Goal: Information Seeking & Learning: Check status

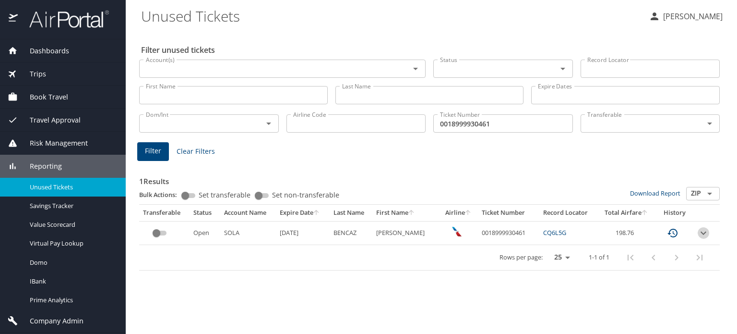
click at [425, 152] on div "Filter Clear Filters" at bounding box center [429, 151] width 585 height 19
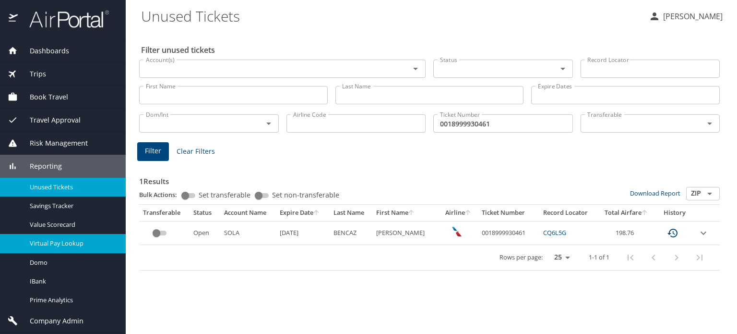
scroll to position [21, 0]
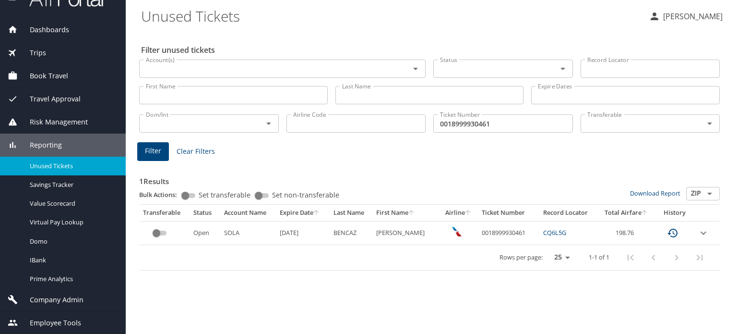
click at [59, 295] on span "Company Admin" at bounding box center [51, 299] width 66 height 11
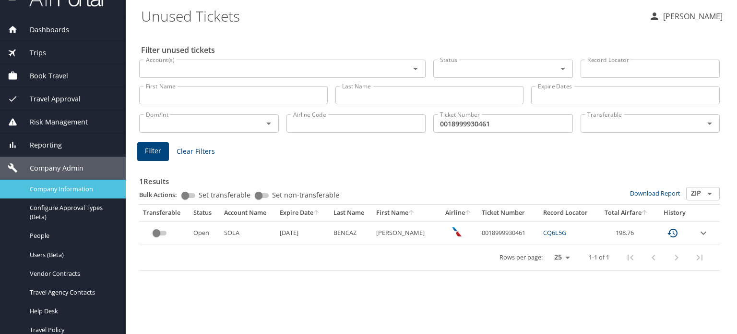
click at [49, 189] on span "Company Information" at bounding box center [72, 188] width 84 height 9
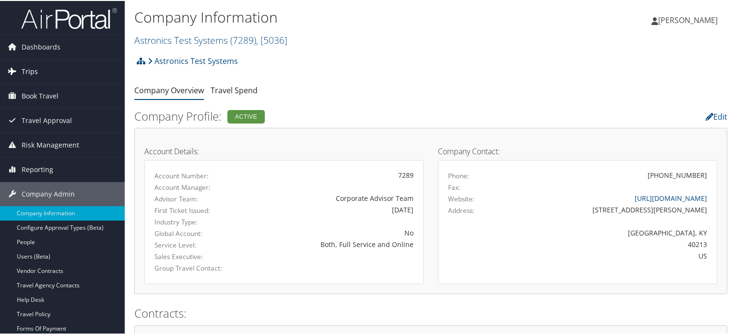
click at [32, 70] on span "Trips" at bounding box center [30, 71] width 16 height 24
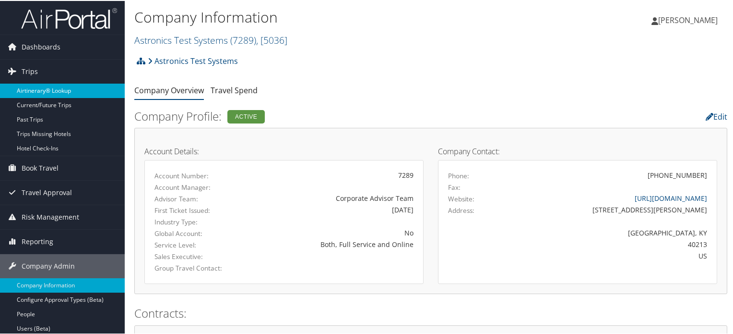
click at [55, 90] on link "Airtinerary® Lookup" at bounding box center [62, 90] width 125 height 14
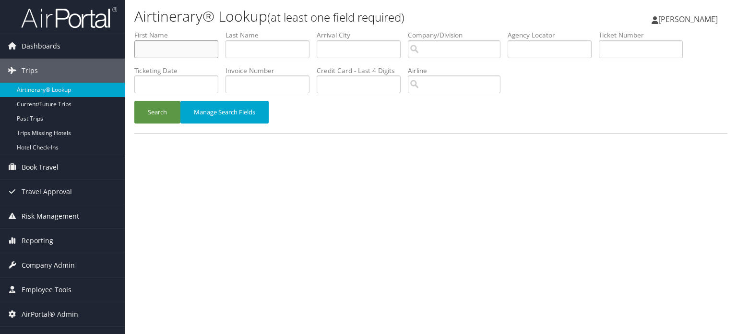
click at [166, 49] on input "text" at bounding box center [176, 49] width 84 height 18
type input "RYAN"
click at [287, 53] on input "text" at bounding box center [268, 49] width 84 height 18
type input "JONES"
click at [148, 97] on li "Ticketing Date" at bounding box center [179, 83] width 91 height 35
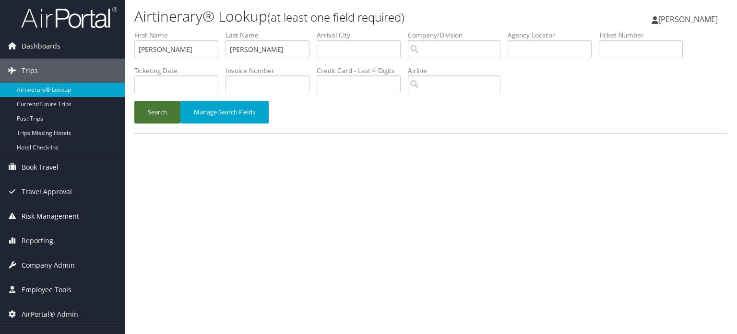
click at [151, 110] on button "Search" at bounding box center [157, 112] width 46 height 23
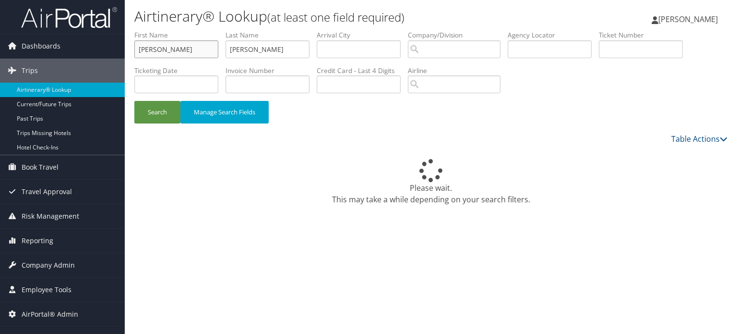
click at [176, 49] on input "RYAN" at bounding box center [176, 49] width 84 height 18
click at [183, 53] on input "RYAN" at bounding box center [176, 49] width 84 height 18
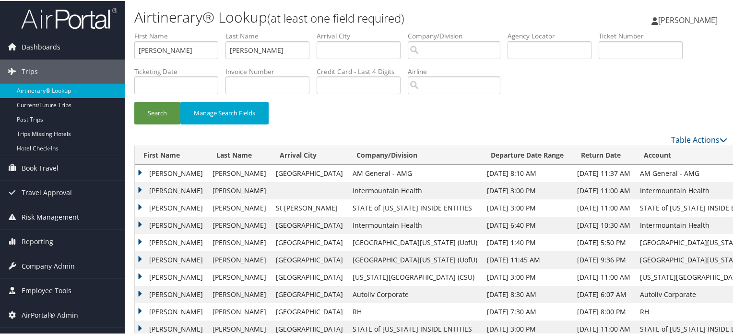
click at [138, 188] on td "RYAN N" at bounding box center [171, 189] width 73 height 17
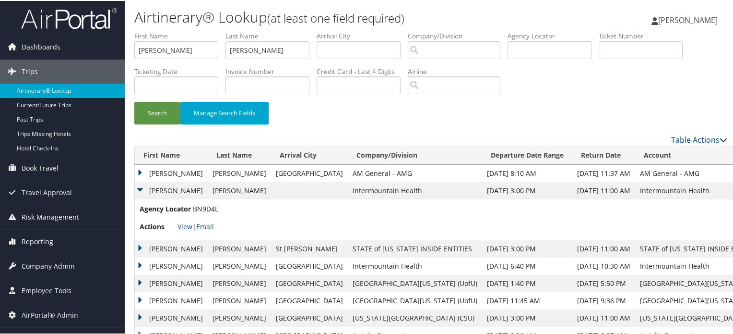
click at [40, 243] on span "Reporting" at bounding box center [38, 240] width 32 height 24
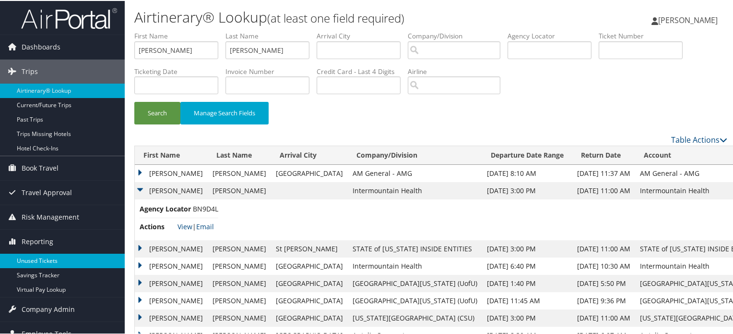
click at [38, 257] on link "Unused Tickets" at bounding box center [62, 259] width 125 height 14
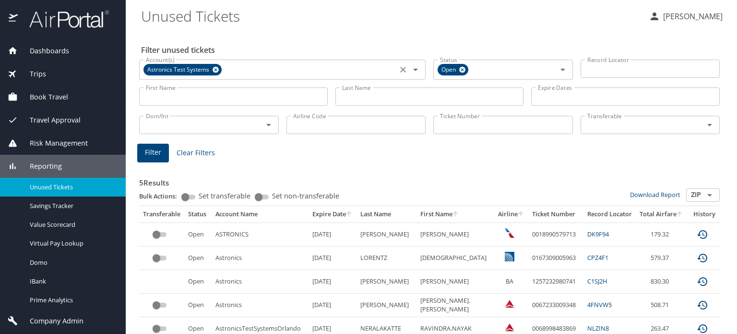
click at [213, 71] on icon at bounding box center [216, 70] width 6 height 6
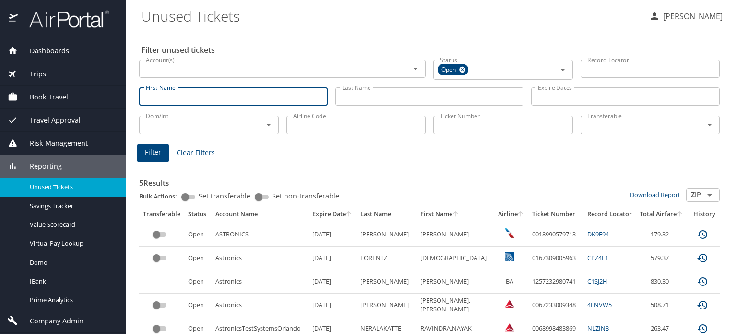
click at [192, 101] on input "First Name" at bounding box center [233, 96] width 189 height 18
type input "r"
type input "[PERSON_NAME]"
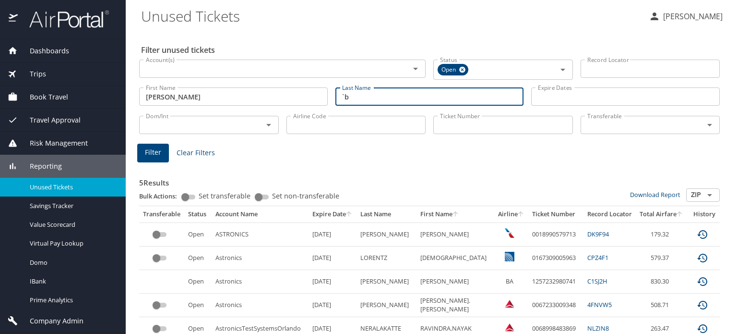
type input "`"
type input "bencaz"
click at [160, 153] on span "Filter" at bounding box center [153, 152] width 16 height 12
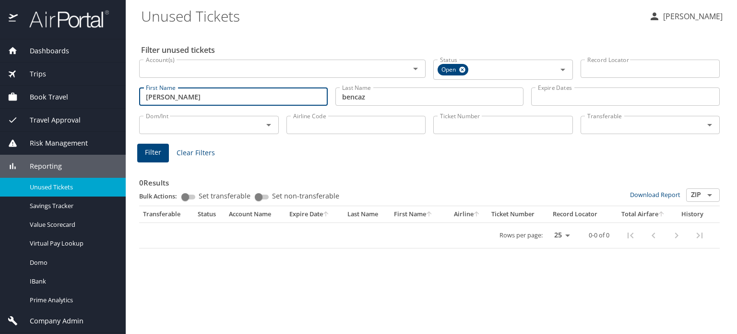
drag, startPoint x: 174, startPoint y: 96, endPoint x: 92, endPoint y: 93, distance: 82.6
click at [92, 93] on div "Dashboards AirPortal 360™ Manager AirPortal 360™ Agent My Travel Dashboard Trip…" at bounding box center [368, 167] width 737 height 334
